Goal: Information Seeking & Learning: Find specific fact

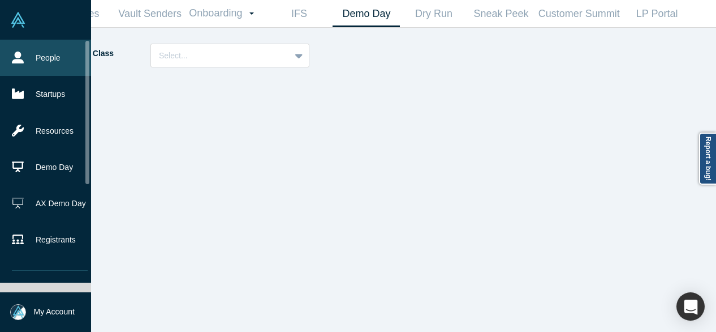
click at [21, 62] on icon at bounding box center [18, 57] width 12 height 12
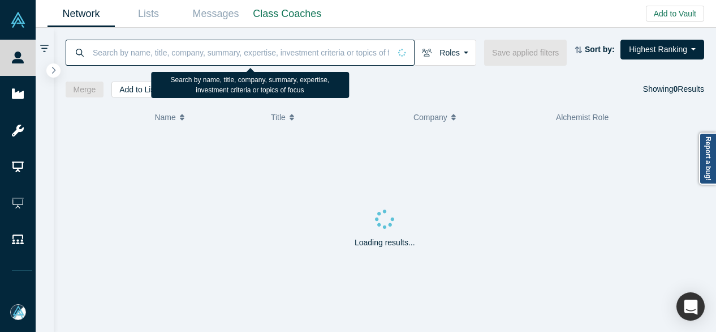
click at [133, 55] on input at bounding box center [241, 52] width 299 height 27
paste input "[EMAIL_ADDRESS][DOMAIN_NAME]"
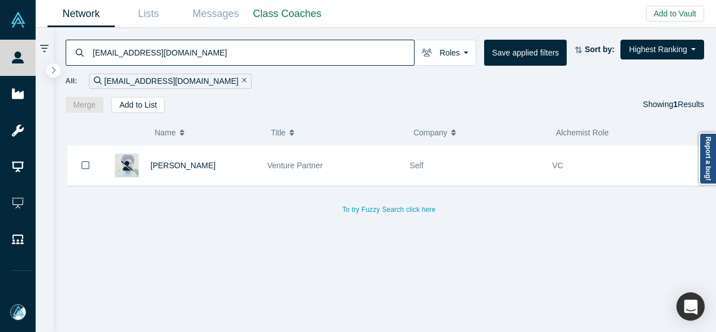
drag, startPoint x: 158, startPoint y: 62, endPoint x: 104, endPoint y: 69, distance: 54.8
click at [104, 72] on div "[EMAIL_ADDRESS][DOMAIN_NAME] Roles Founders Faculty Mentors Alumni Mentor Angel…" at bounding box center [385, 70] width 663 height 85
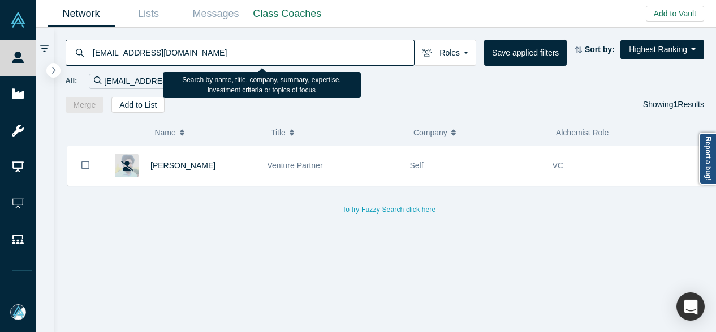
paste input "[PERSON_NAME]"
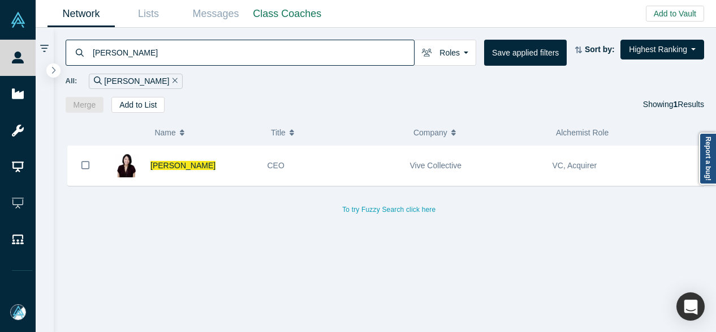
click at [669, 248] on div "[PERSON_NAME] CEO Vive Collective VC, Acquirer To try Fuzzy Search click here" at bounding box center [390, 242] width 648 height 195
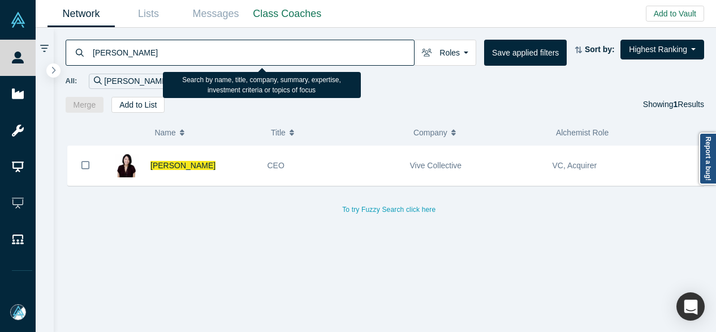
drag, startPoint x: 154, startPoint y: 56, endPoint x: 92, endPoint y: 57, distance: 61.7
click at [88, 61] on div "[PERSON_NAME]" at bounding box center [240, 53] width 349 height 26
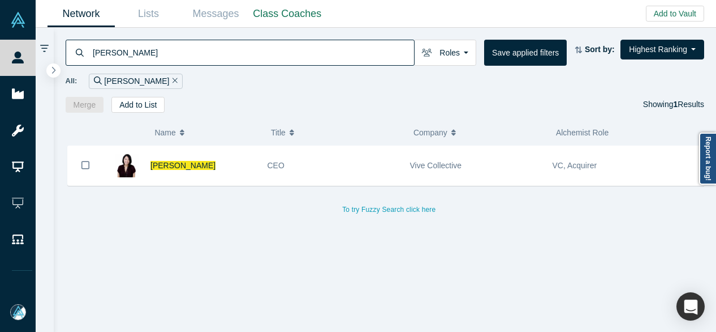
paste input "[PERSON_NAME] sent you a document to review and sign. REVIEW DOCUMENTS [PERSON_…"
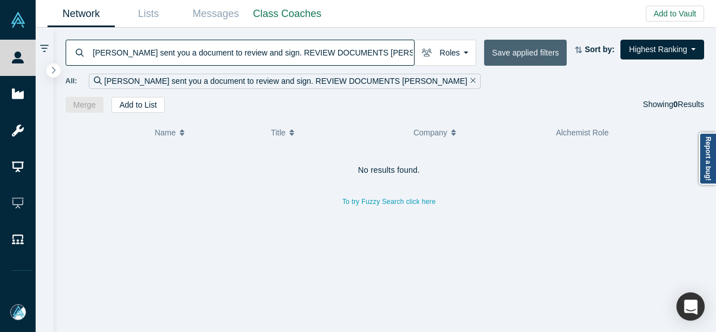
drag, startPoint x: 140, startPoint y: 55, endPoint x: 516, endPoint y: 40, distance: 376.6
click at [518, 37] on div "[PERSON_NAME] sent you a document to review and sign. REVIEW DOCUMENTS [PERSON_…" at bounding box center [385, 70] width 663 height 85
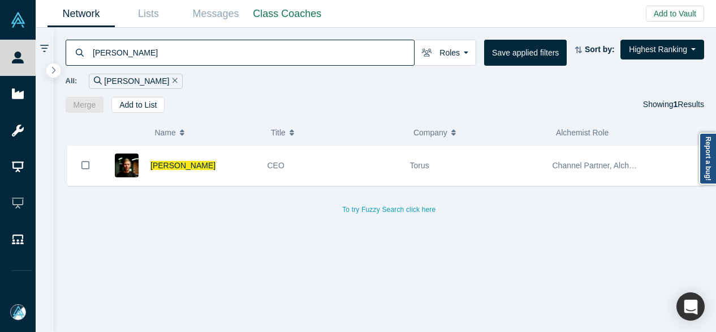
type input "[PERSON_NAME]"
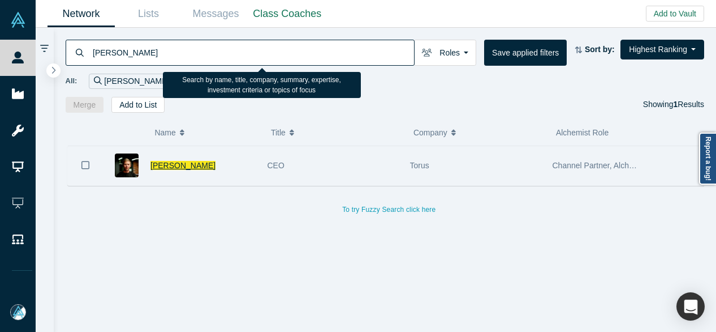
click at [180, 167] on span "[PERSON_NAME]" at bounding box center [183, 165] width 65 height 9
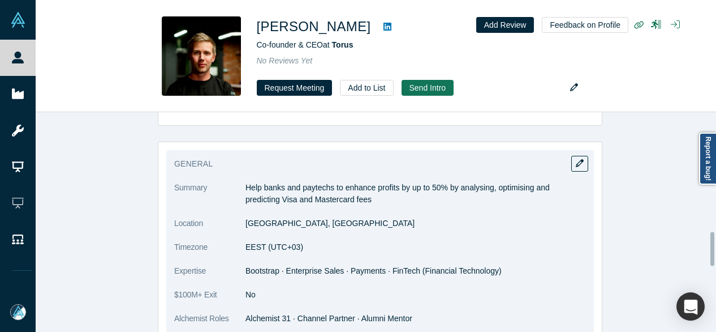
scroll to position [777, 0]
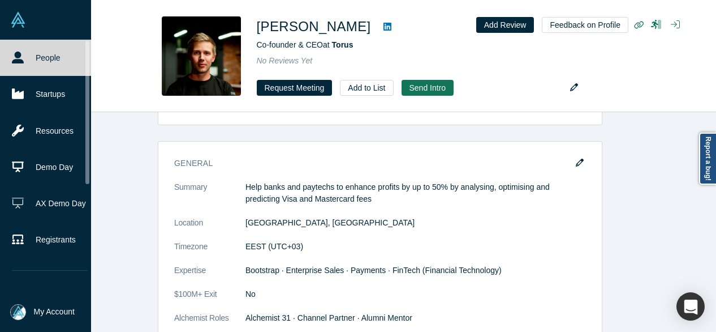
click at [19, 63] on icon at bounding box center [18, 57] width 12 height 12
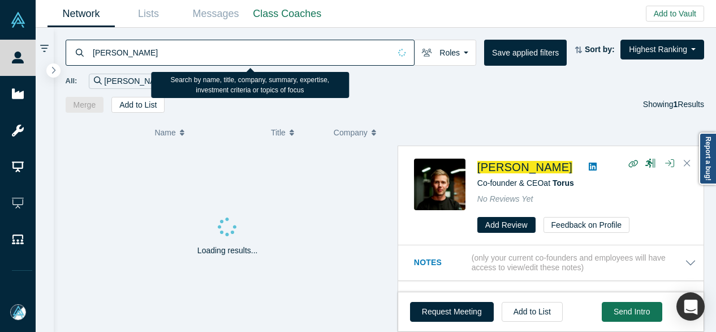
drag, startPoint x: 149, startPoint y: 53, endPoint x: 94, endPoint y: 58, distance: 55.7
click at [94, 58] on input "[PERSON_NAME]" at bounding box center [241, 52] width 299 height 27
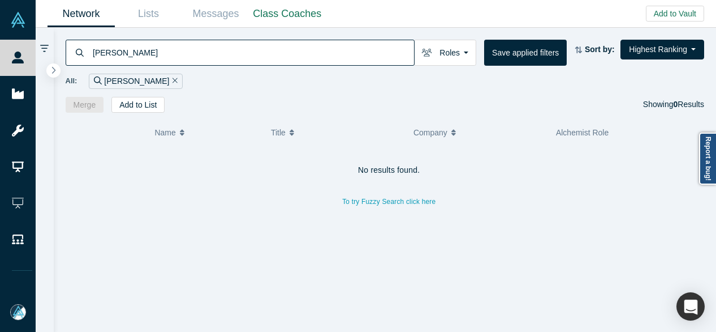
drag, startPoint x: 140, startPoint y: 55, endPoint x: 81, endPoint y: 53, distance: 58.9
click at [82, 54] on div "[PERSON_NAME]" at bounding box center [240, 53] width 349 height 26
paste input "hiprazor"
drag, startPoint x: 140, startPoint y: 54, endPoint x: 88, endPoint y: 61, distance: 53.0
click at [88, 62] on div "Shiprazor" at bounding box center [240, 53] width 349 height 26
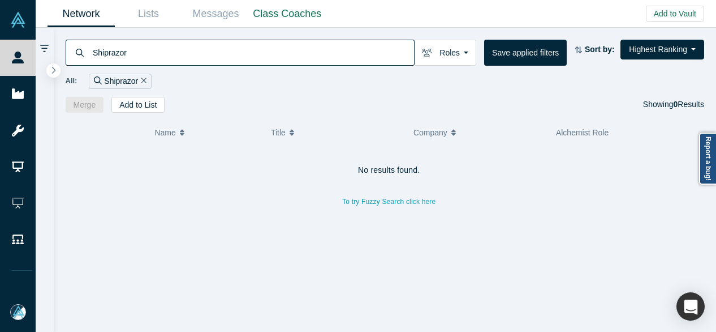
paste input "[PERSON_NAME]"
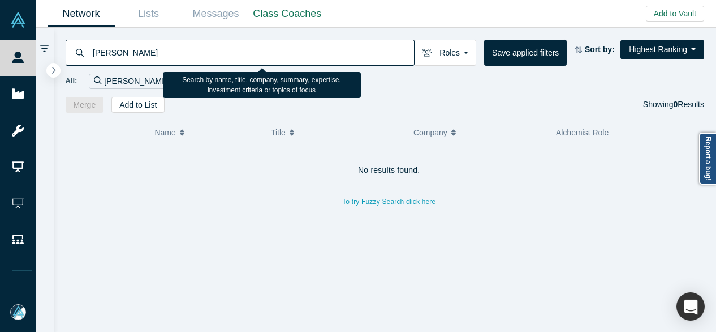
drag, startPoint x: 143, startPoint y: 54, endPoint x: 93, endPoint y: 53, distance: 49.8
click at [92, 56] on input "[PERSON_NAME]" at bounding box center [253, 52] width 323 height 27
paste input "Patañjali Chary"
drag, startPoint x: 139, startPoint y: 57, endPoint x: 94, endPoint y: 59, distance: 44.2
click at [94, 59] on input "Patañjali Chary" at bounding box center [253, 52] width 323 height 27
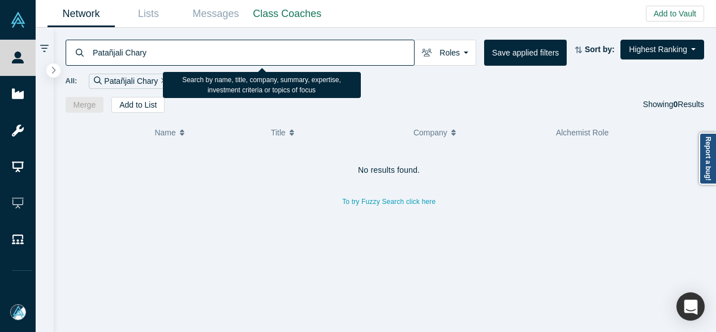
paste input "[PERSON_NAME]"
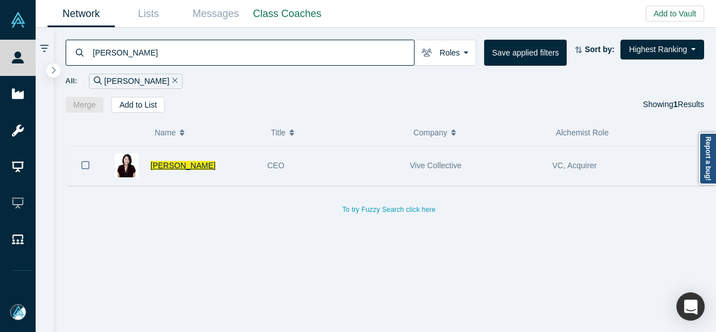
type input "[PERSON_NAME]"
click at [186, 166] on span "[PERSON_NAME]" at bounding box center [183, 165] width 65 height 9
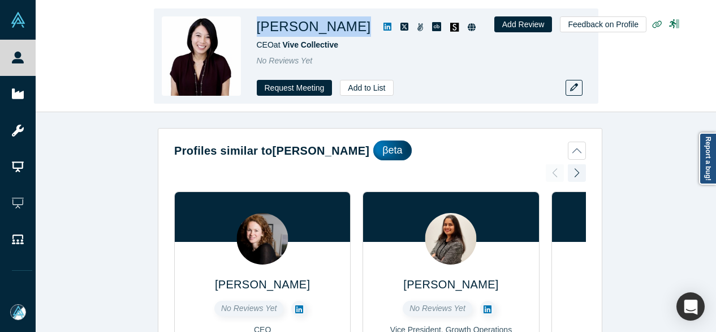
drag, startPoint x: 255, startPoint y: 29, endPoint x: 339, endPoint y: 30, distance: 83.7
click at [339, 30] on div "[PERSON_NAME] CEO at Vive Collective No Reviews Yet Request Meeting Add to List" at bounding box center [376, 55] width 445 height 95
copy div "[PERSON_NAME]"
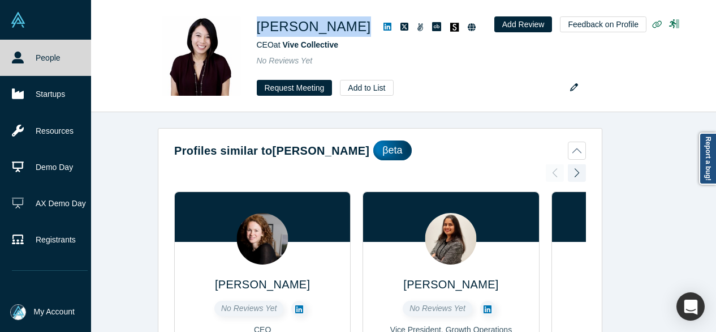
click at [36, 62] on link "People" at bounding box center [50, 58] width 100 height 36
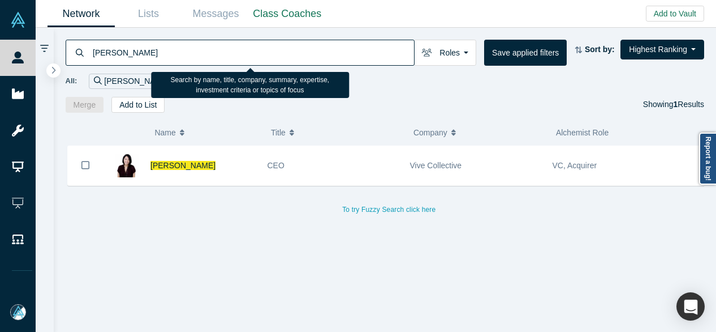
click at [185, 51] on input "[PERSON_NAME]" at bounding box center [253, 52] width 323 height 27
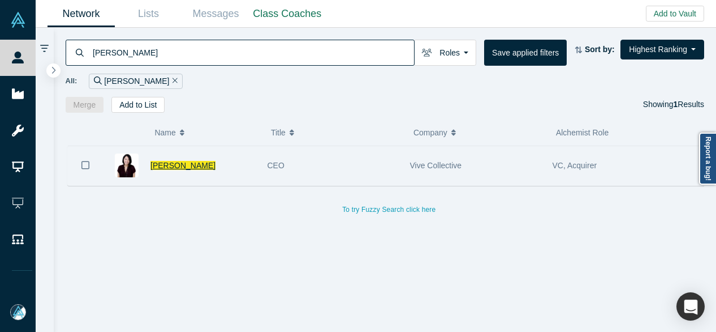
click at [180, 164] on span "[PERSON_NAME]" at bounding box center [183, 165] width 65 height 9
